Goal: Task Accomplishment & Management: Manage account settings

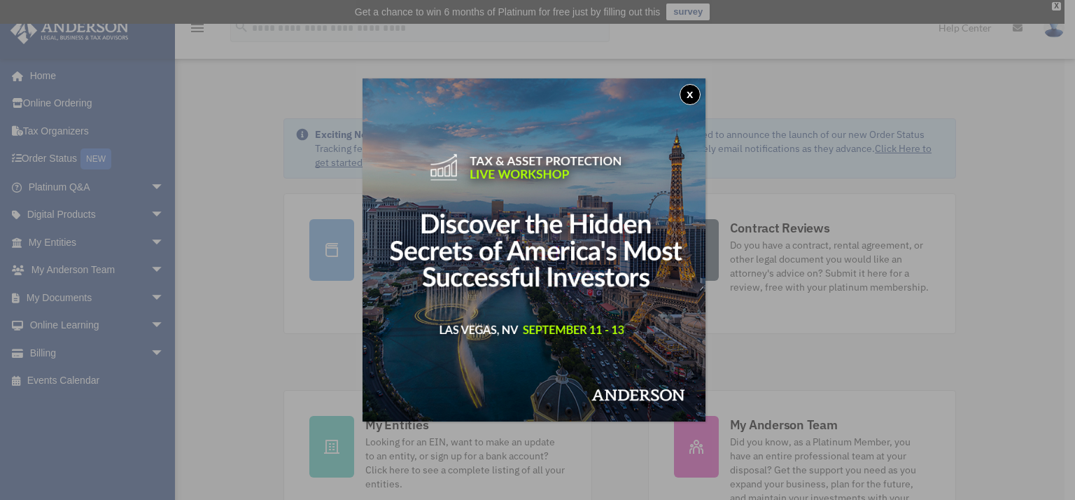
click at [695, 93] on button "x" at bounding box center [690, 94] width 21 height 21
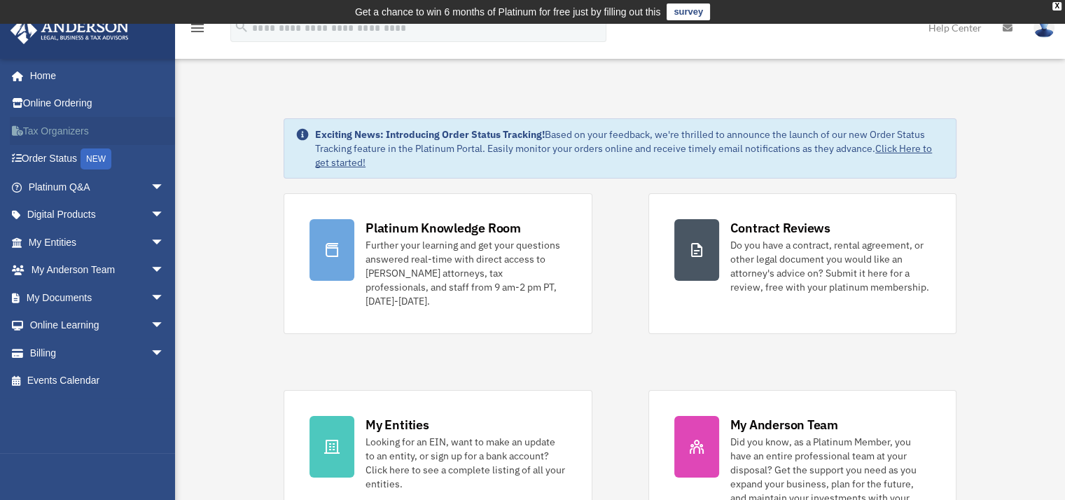
click at [70, 134] on link "Tax Organizers" at bounding box center [98, 131] width 176 height 28
click at [76, 244] on link "My Entities arrow_drop_down" at bounding box center [98, 242] width 176 height 28
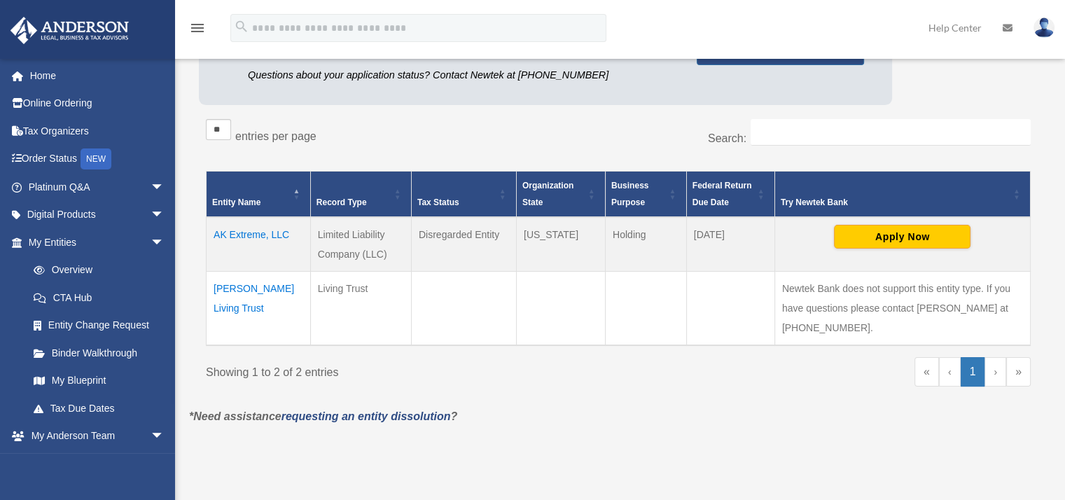
scroll to position [210, 0]
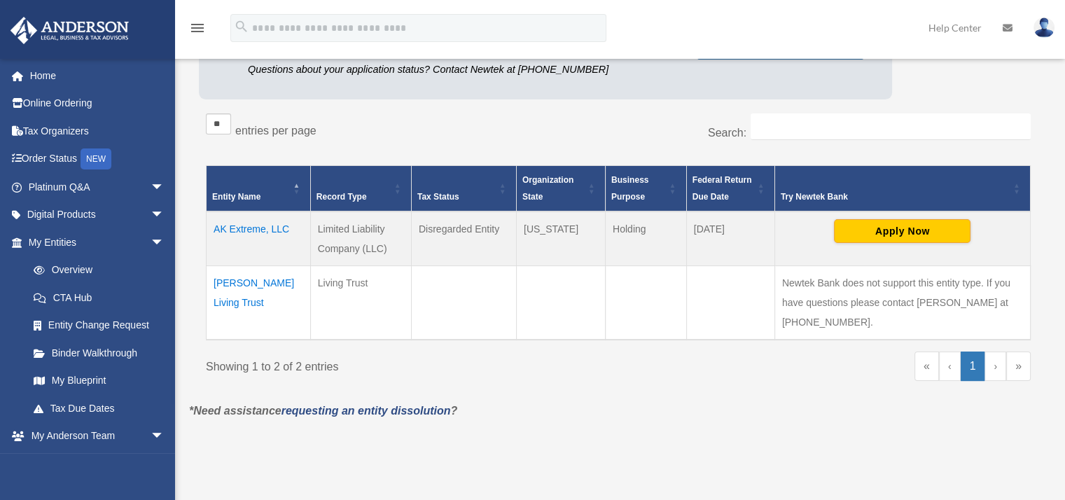
drag, startPoint x: 206, startPoint y: 279, endPoint x: 296, endPoint y: 310, distance: 94.7
click at [296, 310] on td "Anthony Robert Milone Living Trust" at bounding box center [258, 302] width 104 height 74
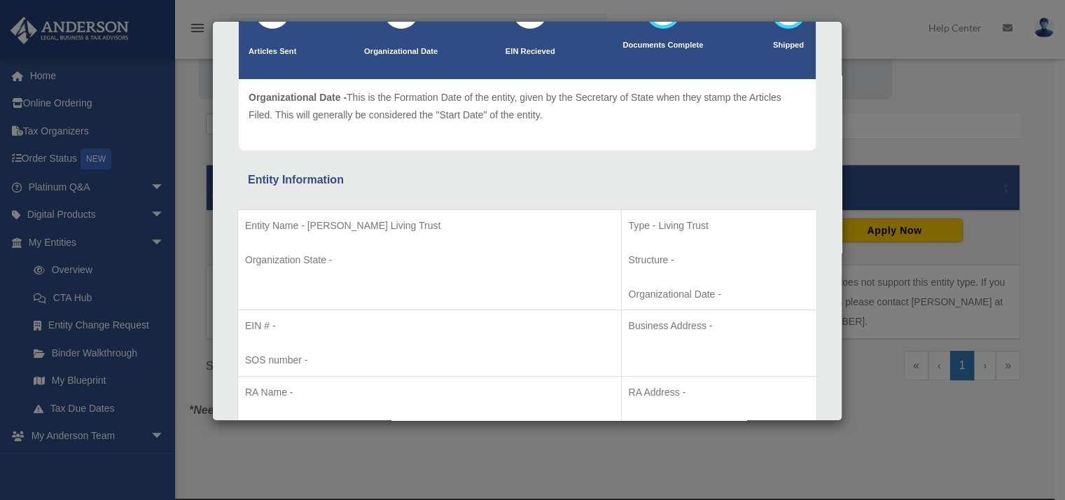
scroll to position [140, 0]
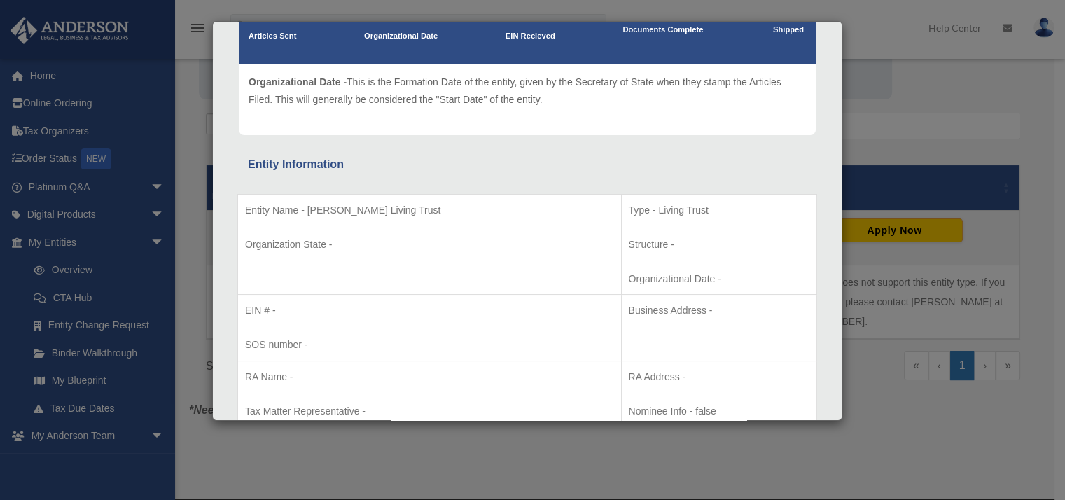
drag, startPoint x: 478, startPoint y: 213, endPoint x: 307, endPoint y: 201, distance: 171.9
click at [307, 202] on p "Entity Name - Anthony Robert Milone Living Trust" at bounding box center [429, 210] width 369 height 17
copy p "Anthony Robert Milone Living Trust"
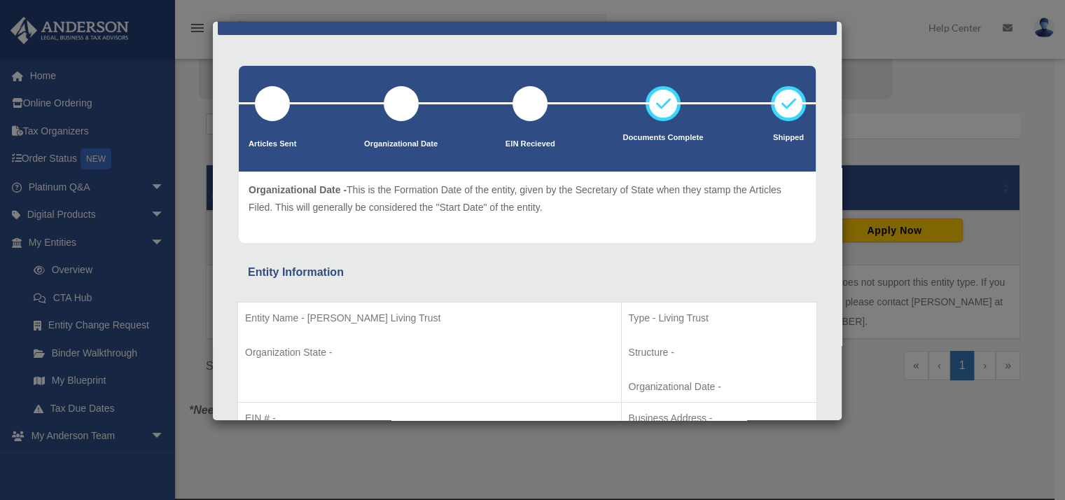
scroll to position [0, 0]
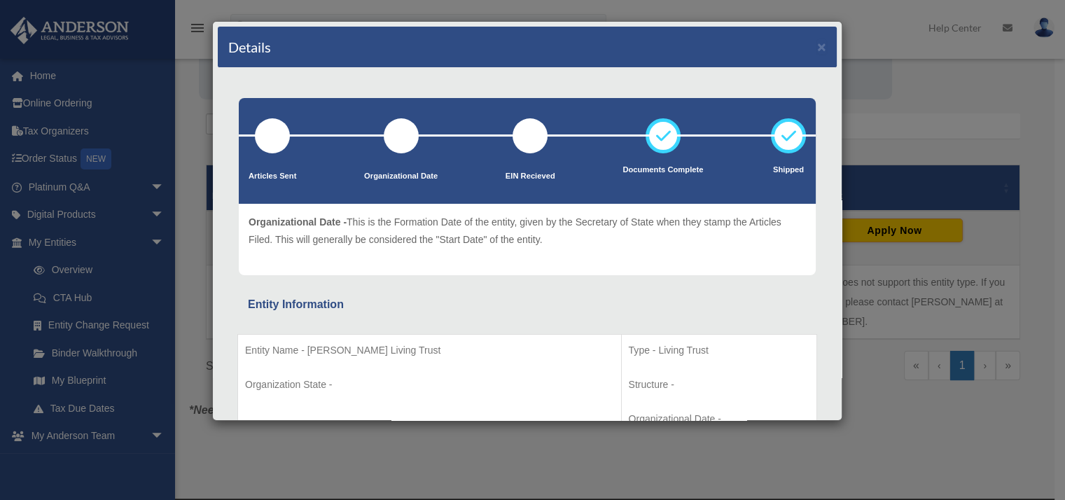
click at [890, 18] on div "Details × Articles Sent Organizational Date" at bounding box center [532, 250] width 1065 height 500
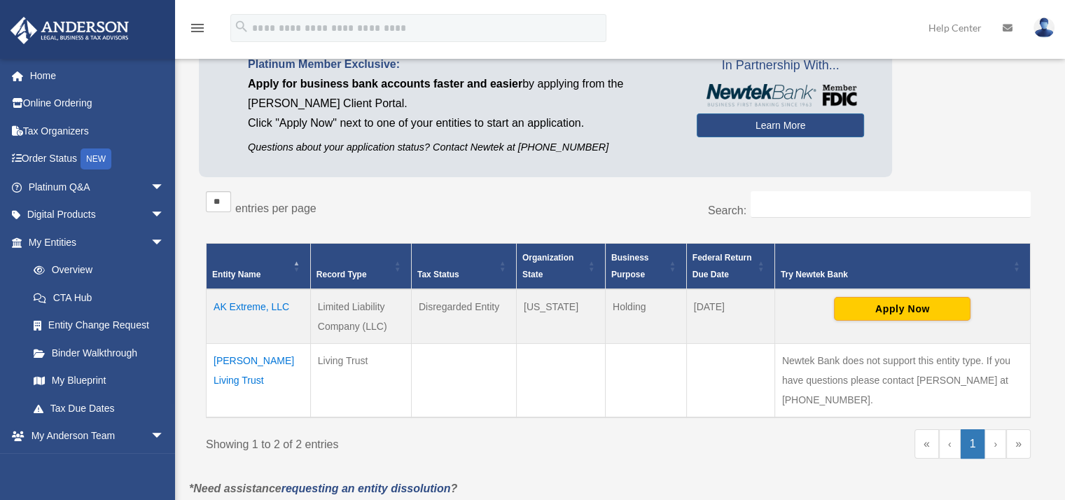
scroll to position [140, 0]
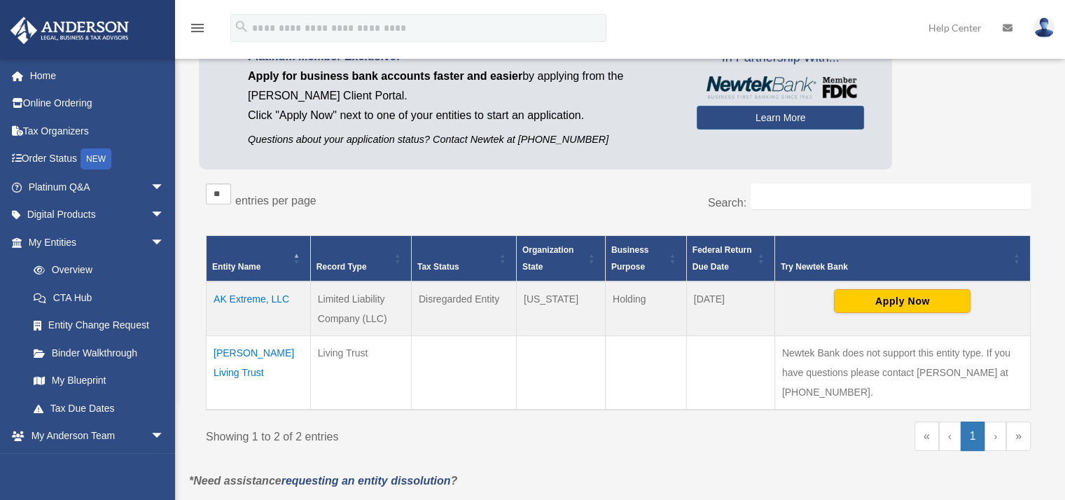
click at [221, 352] on td "Anthony Robert Milone Living Trust" at bounding box center [258, 372] width 104 height 74
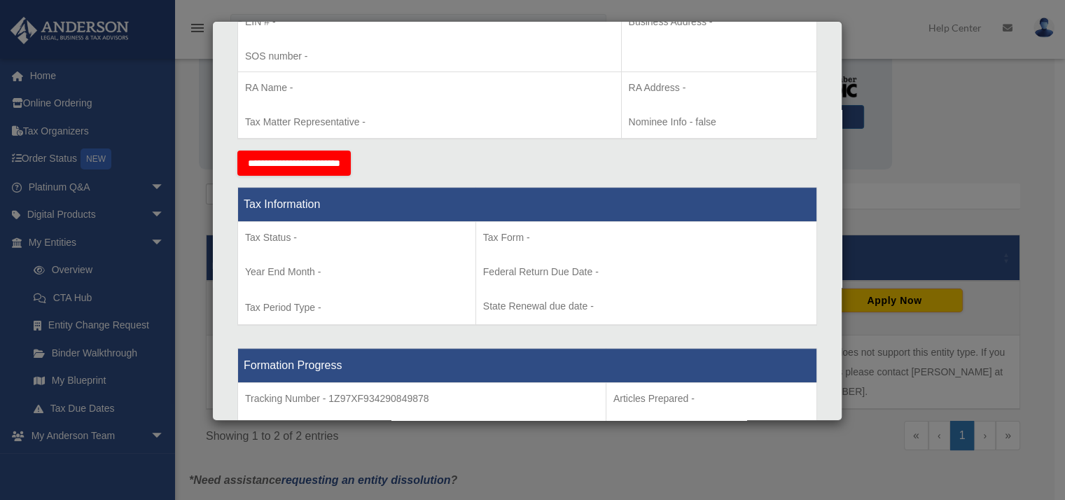
scroll to position [560, 0]
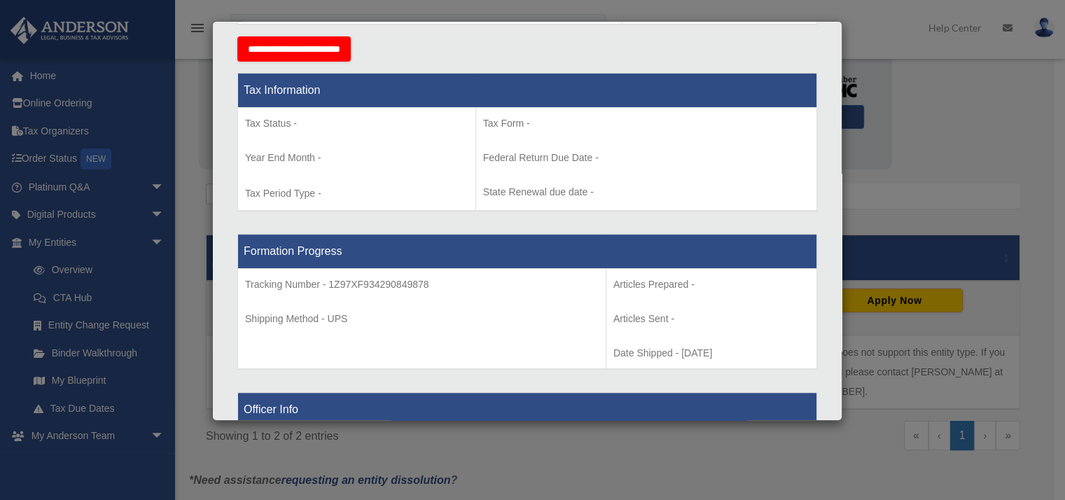
click at [883, 49] on div "Details × Articles Sent Organizational Date" at bounding box center [532, 250] width 1065 height 500
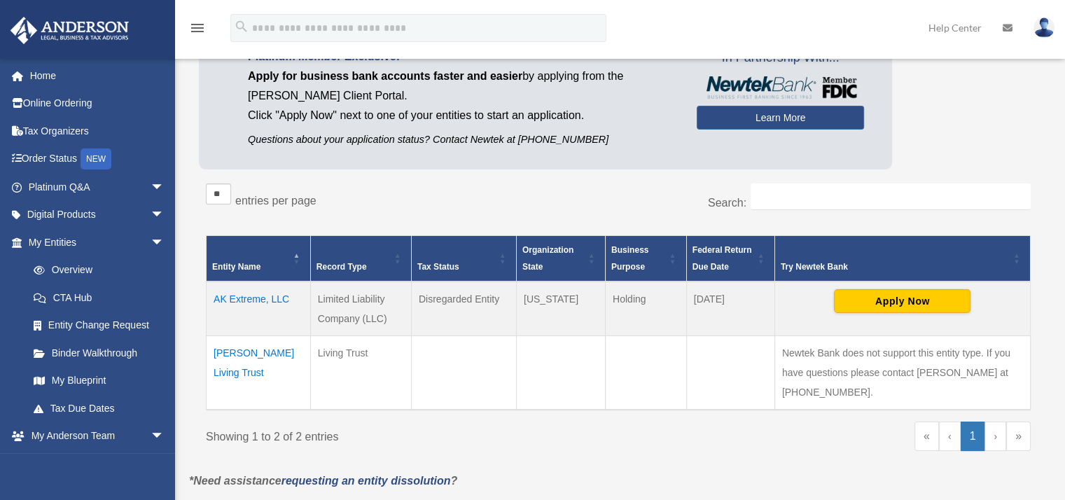
click at [262, 370] on td "Anthony Robert Milone Living Trust" at bounding box center [258, 372] width 104 height 74
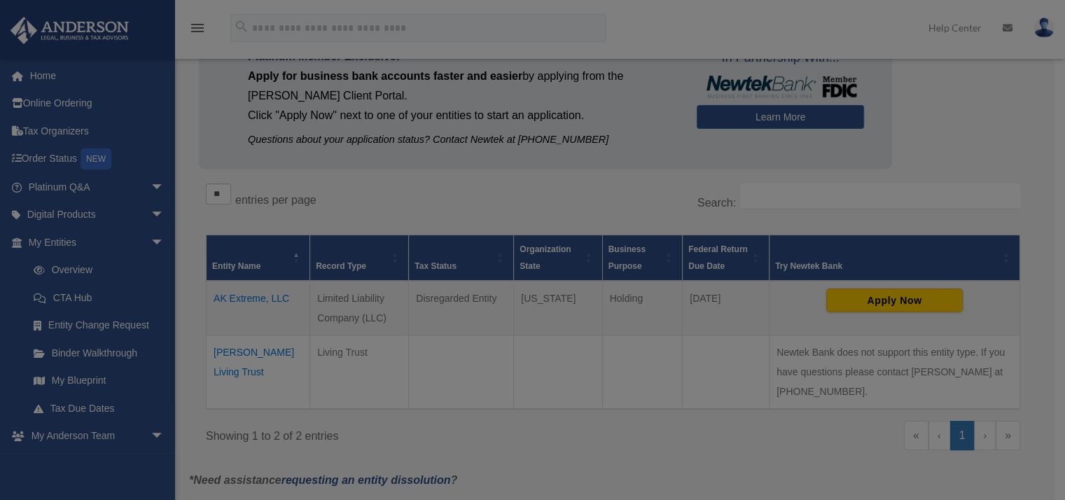
scroll to position [0, 0]
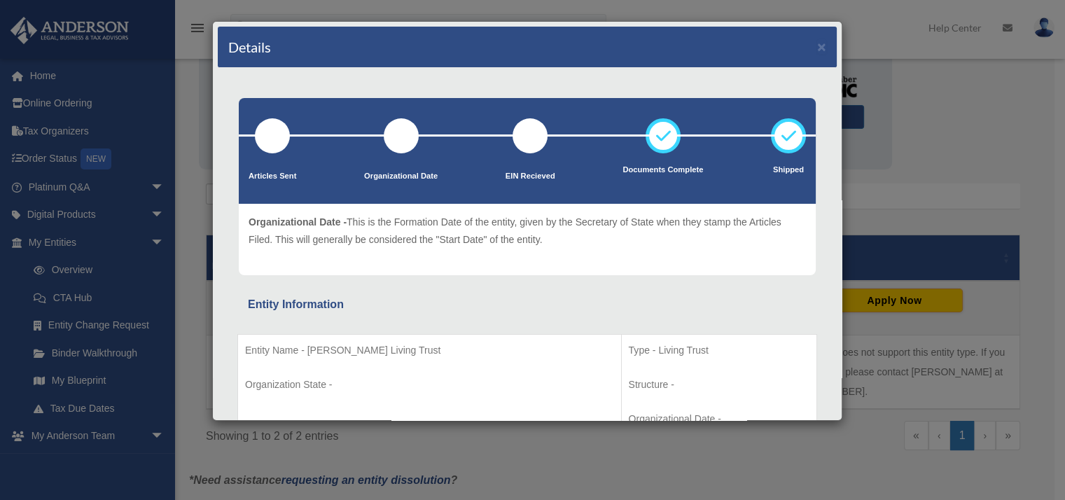
drag, startPoint x: 472, startPoint y: 349, endPoint x: 307, endPoint y: 346, distance: 165.2
click at [307, 346] on p "Entity Name - Anthony Robert Milone Living Trust" at bounding box center [429, 350] width 369 height 17
copy p "Anthony Robert Milone Living Trust"
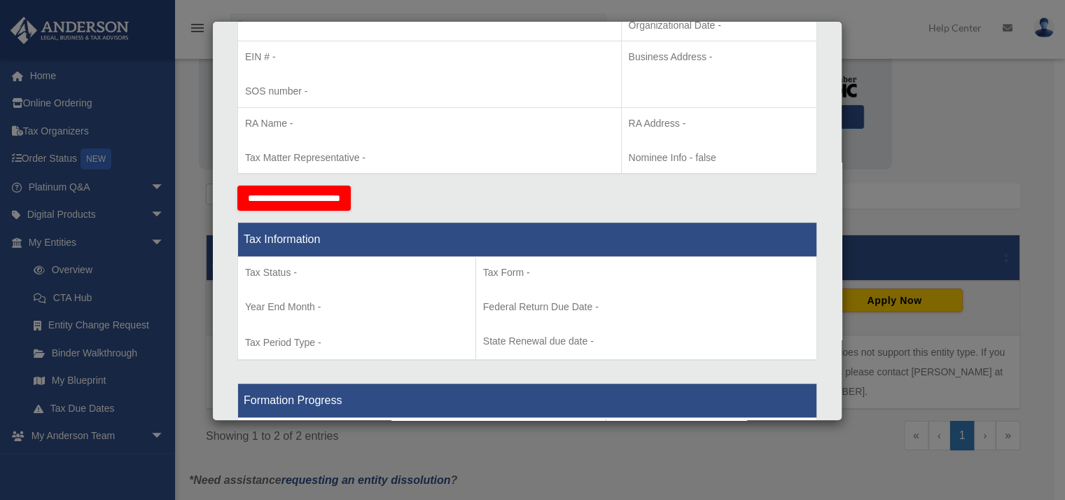
scroll to position [210, 0]
